Goal: Transaction & Acquisition: Book appointment/travel/reservation

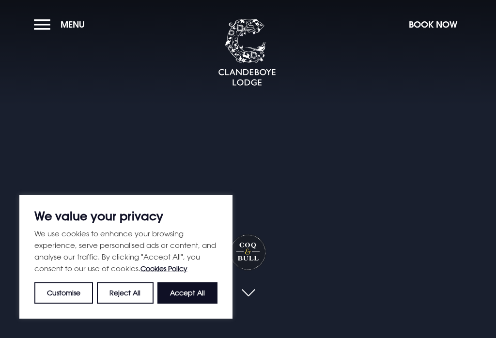
click at [196, 302] on button "Accept All" at bounding box center [187, 292] width 60 height 21
checkbox input "true"
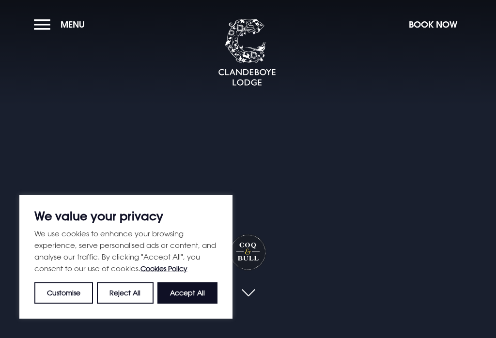
checkbox input "true"
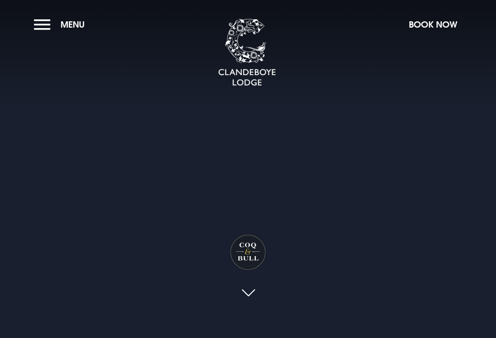
click at [438, 31] on button "Book Now" at bounding box center [433, 24] width 58 height 21
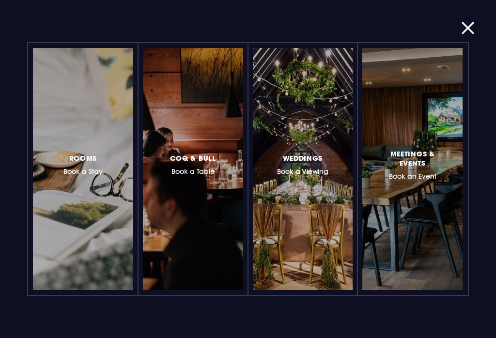
click at [122, 169] on div at bounding box center [122, 169] width 0 height 0
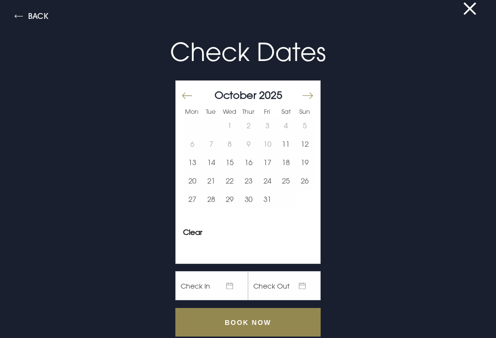
click at [310, 146] on button "12" at bounding box center [304, 144] width 19 height 18
click at [194, 167] on button "13" at bounding box center [192, 162] width 19 height 18
click at [265, 321] on input "Book Now" at bounding box center [247, 322] width 145 height 29
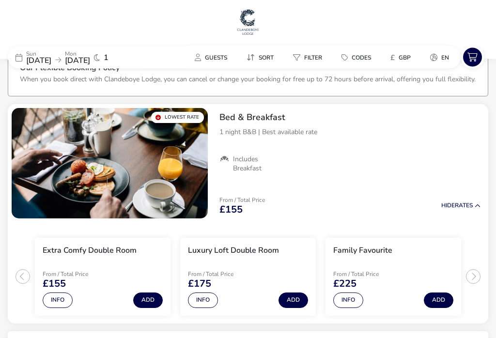
scroll to position [28, 0]
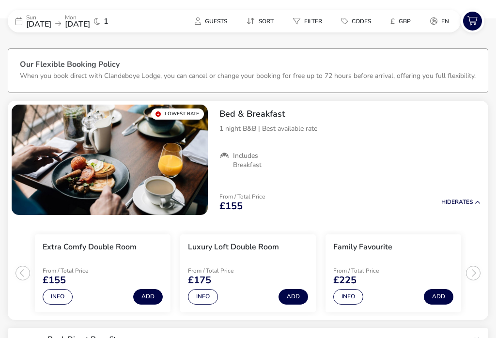
click at [56, 293] on button "Info" at bounding box center [58, 296] width 30 height 15
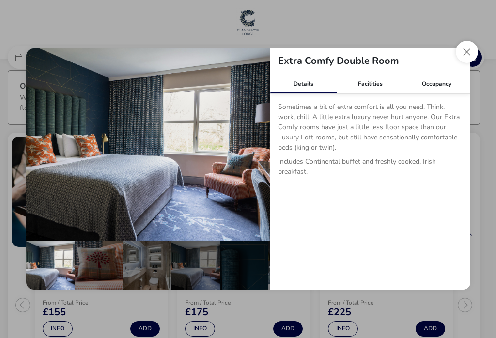
scroll to position [0, 0]
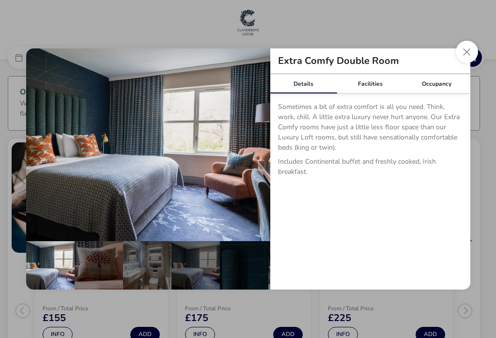
click at [253, 149] on button "details" at bounding box center [255, 144] width 19 height 19
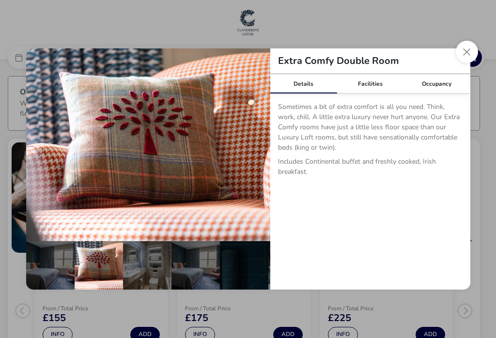
click at [249, 146] on button "details" at bounding box center [255, 144] width 19 height 19
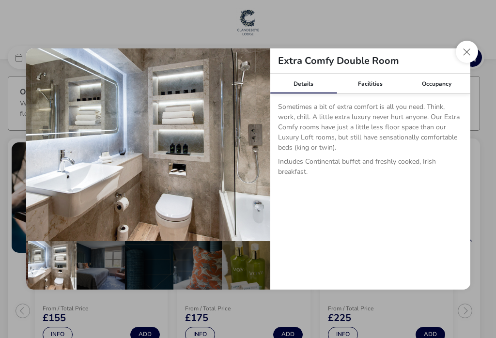
click at [257, 145] on button "details" at bounding box center [255, 144] width 19 height 19
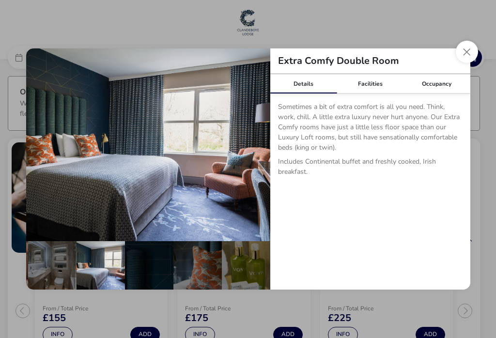
click at [255, 149] on button "details" at bounding box center [255, 144] width 19 height 19
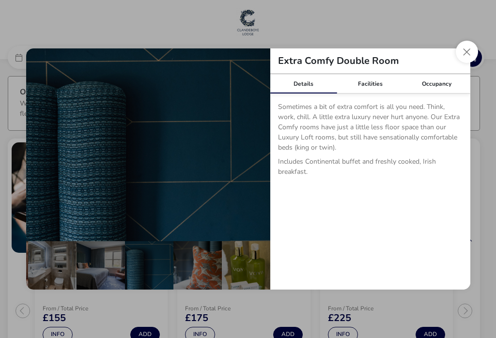
click at [257, 146] on button "details" at bounding box center [255, 144] width 19 height 19
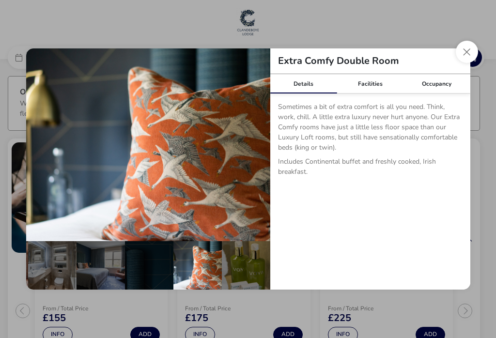
click at [259, 145] on button "details" at bounding box center [255, 144] width 19 height 19
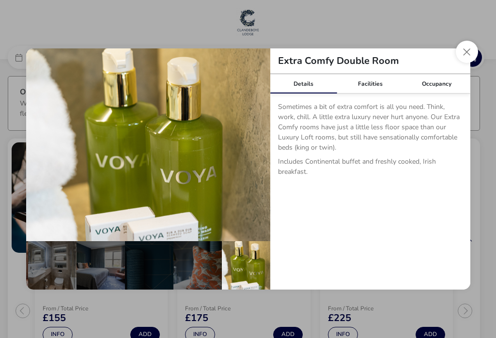
click at [469, 54] on button "Close dialog" at bounding box center [467, 52] width 22 height 22
